Goal: Information Seeking & Learning: Learn about a topic

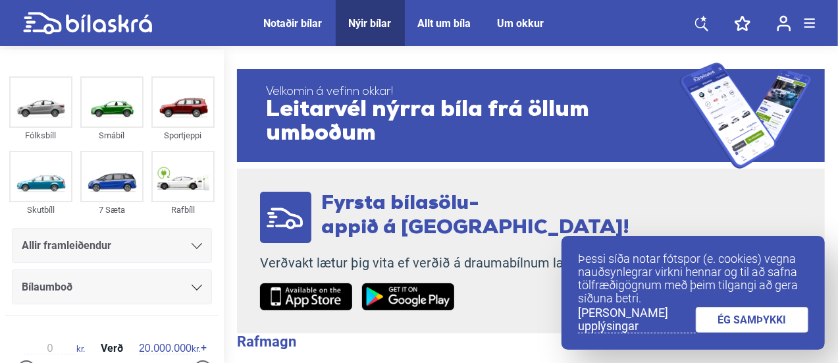
click at [741, 314] on link "ÉG SAMÞYKKI" at bounding box center [752, 320] width 113 height 26
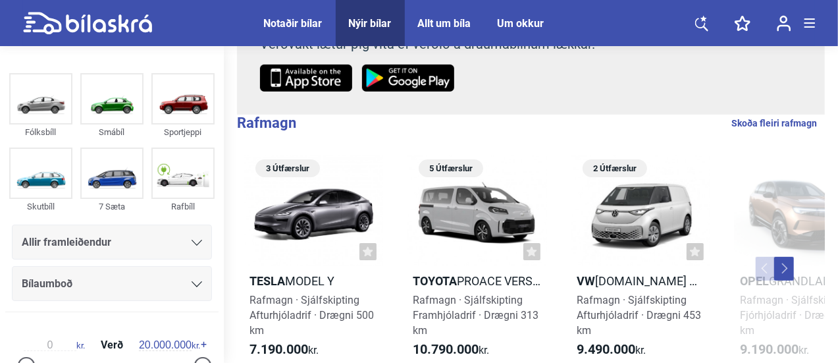
scroll to position [225, 0]
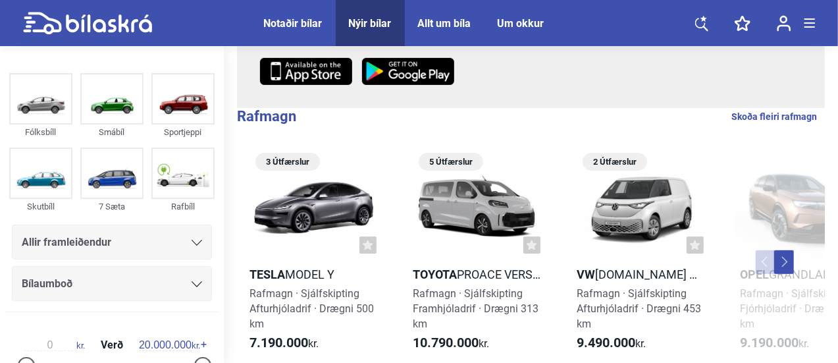
click at [755, 122] on link "Skoða fleiri rafmagn" at bounding box center [774, 116] width 86 height 17
checkbox input "true"
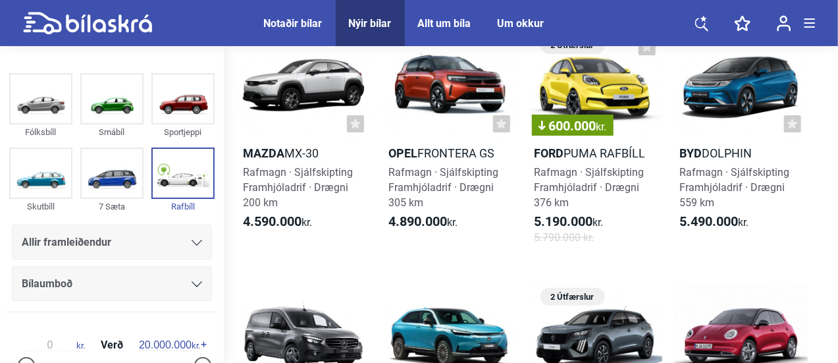
scroll to position [80, 0]
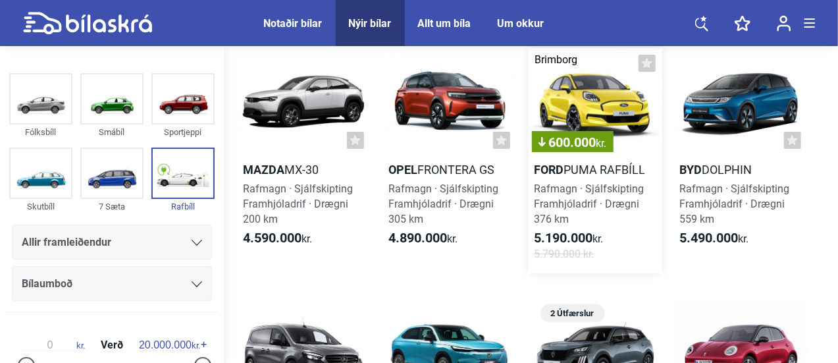
click at [583, 170] on h2 "Ford Puma rafbíll" at bounding box center [595, 169] width 134 height 15
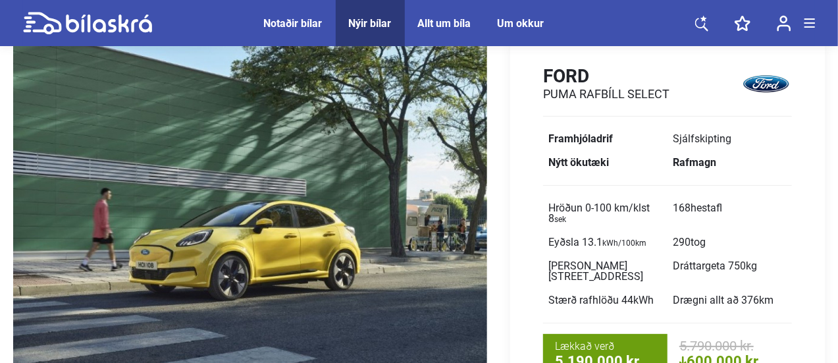
scroll to position [64, 0]
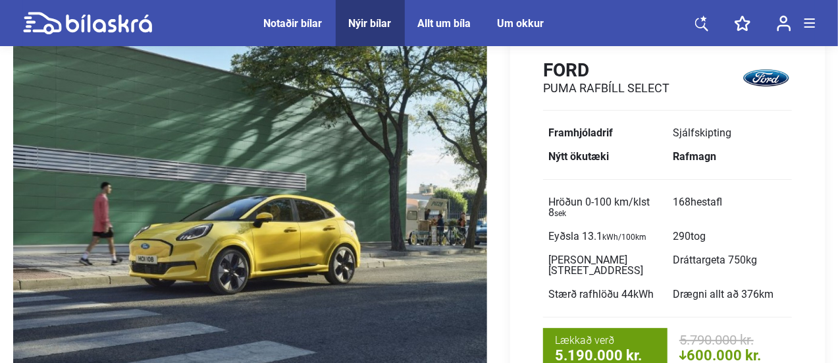
click at [486, 252] on img at bounding box center [250, 227] width 474 height 382
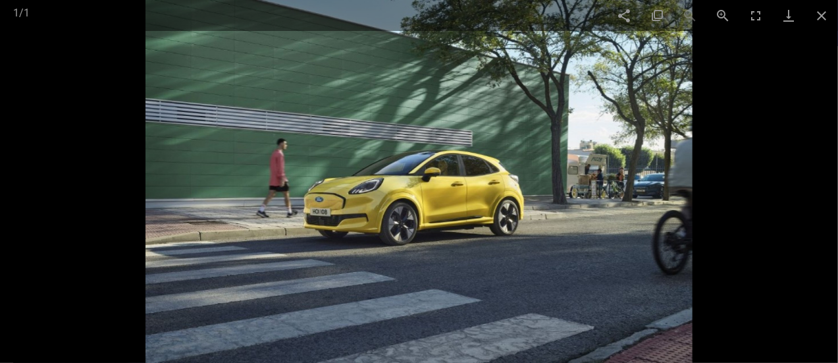
click at [691, 174] on img at bounding box center [418, 181] width 547 height 363
click at [603, 116] on img at bounding box center [418, 181] width 547 height 363
